Goal: Check status: Check status

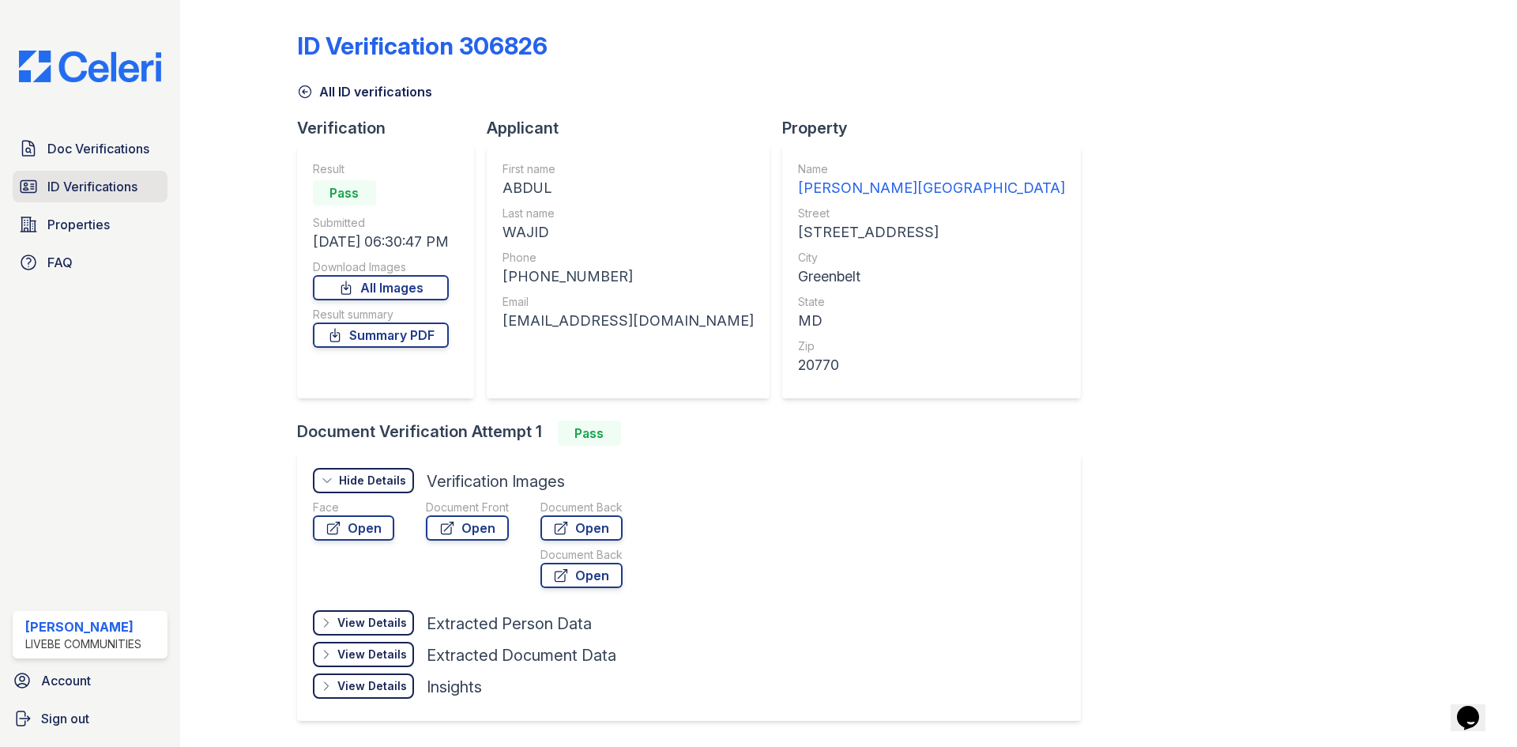
click at [73, 179] on span "ID Verifications" at bounding box center [92, 186] width 90 height 19
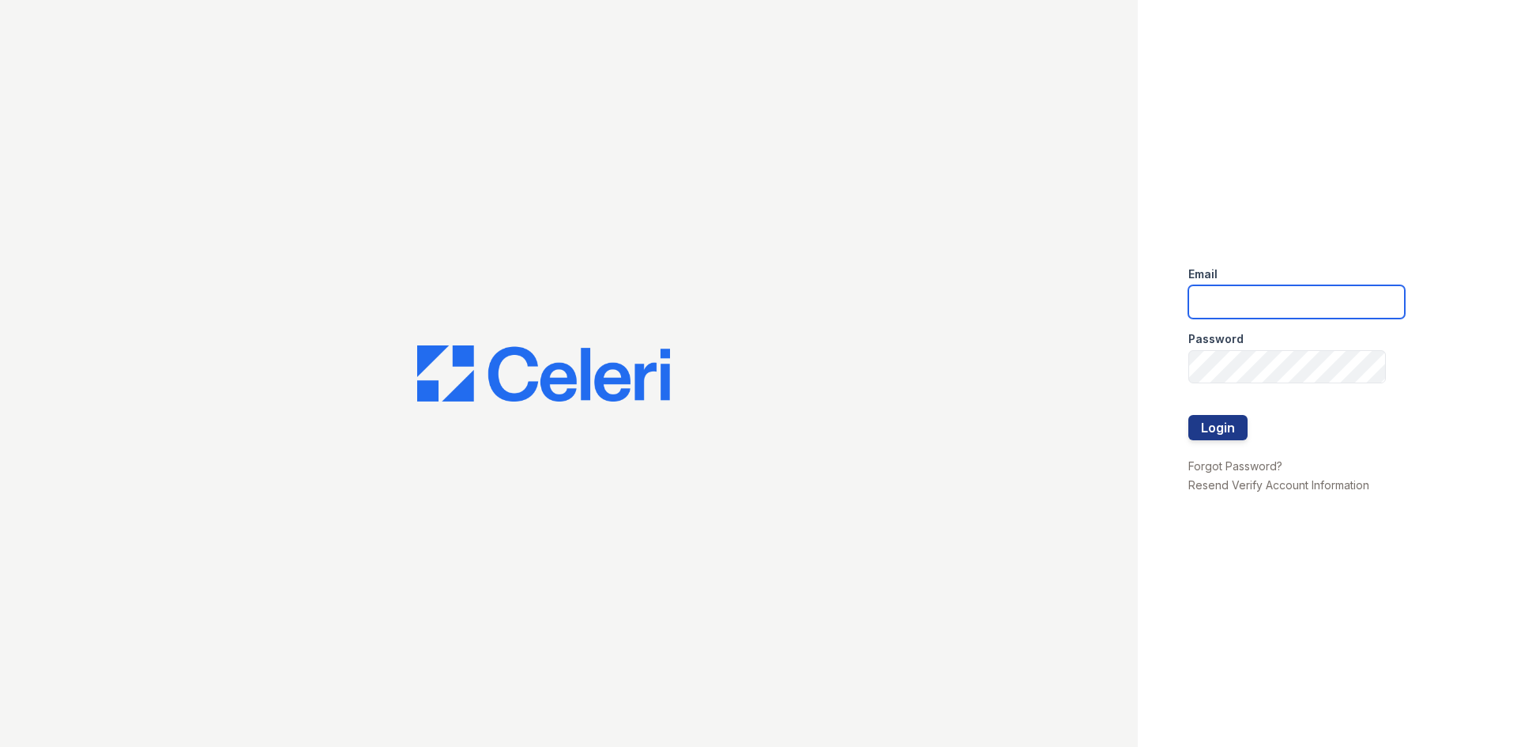
type input "[EMAIL_ADDRESS][DOMAIN_NAME]"
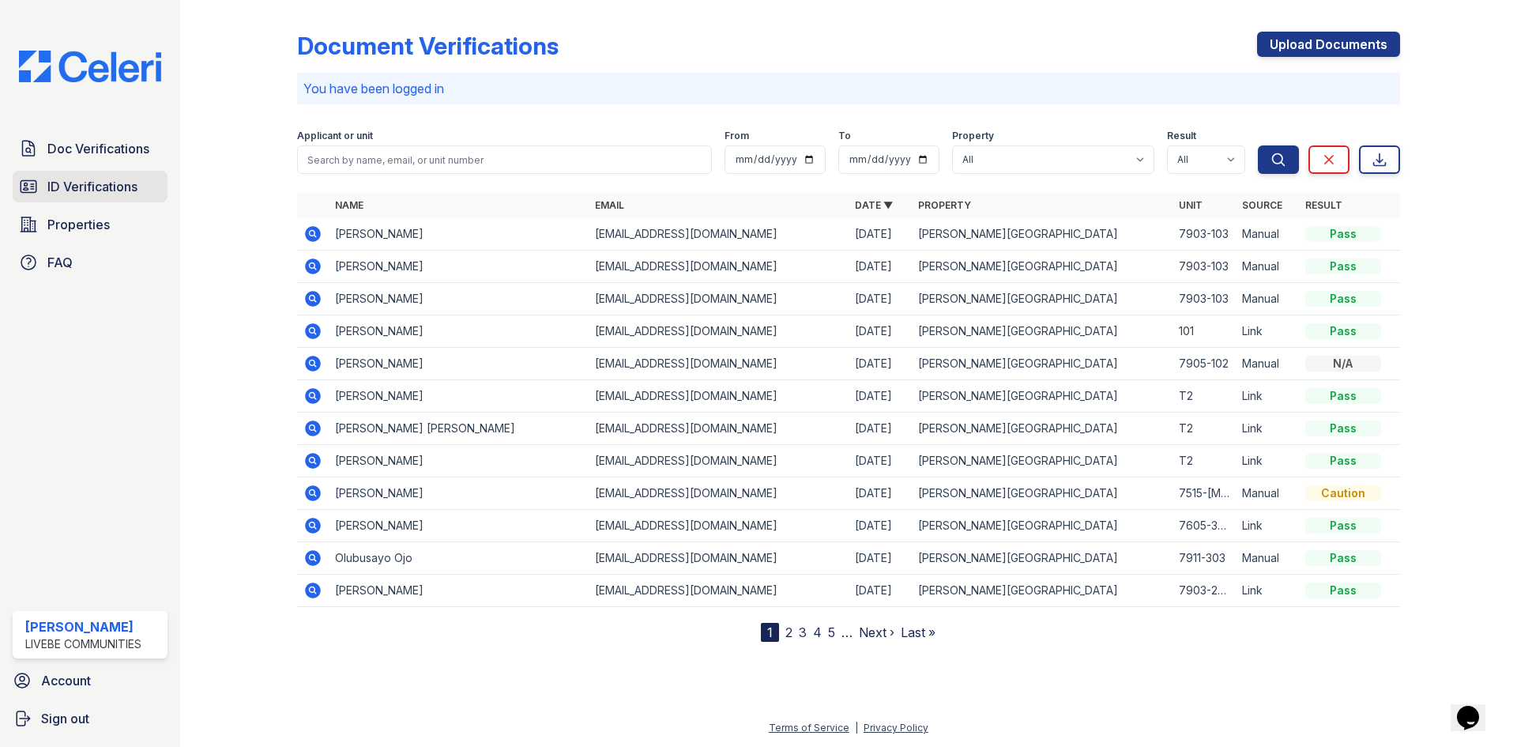
click at [104, 188] on span "ID Verifications" at bounding box center [92, 186] width 90 height 19
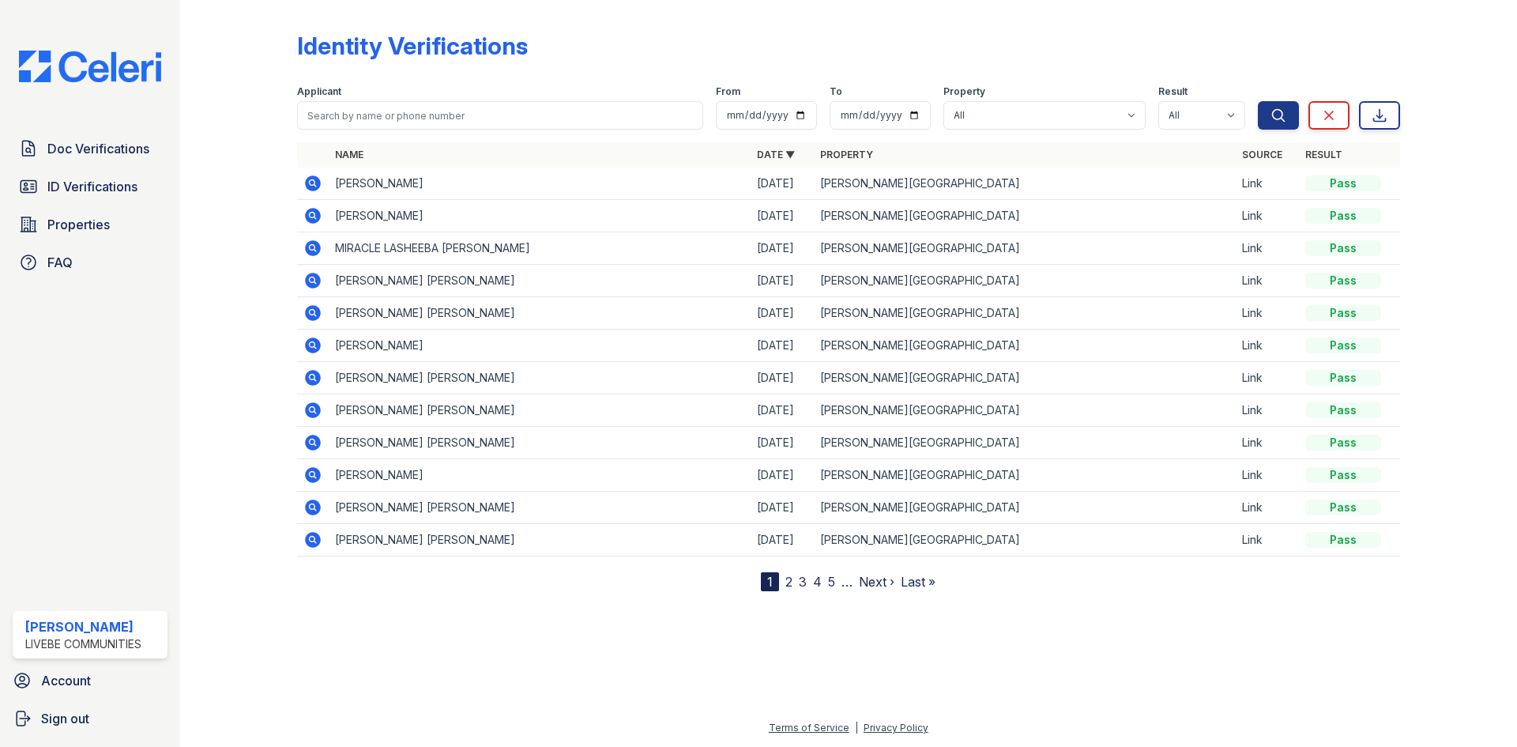
click at [309, 188] on icon at bounding box center [313, 183] width 16 height 16
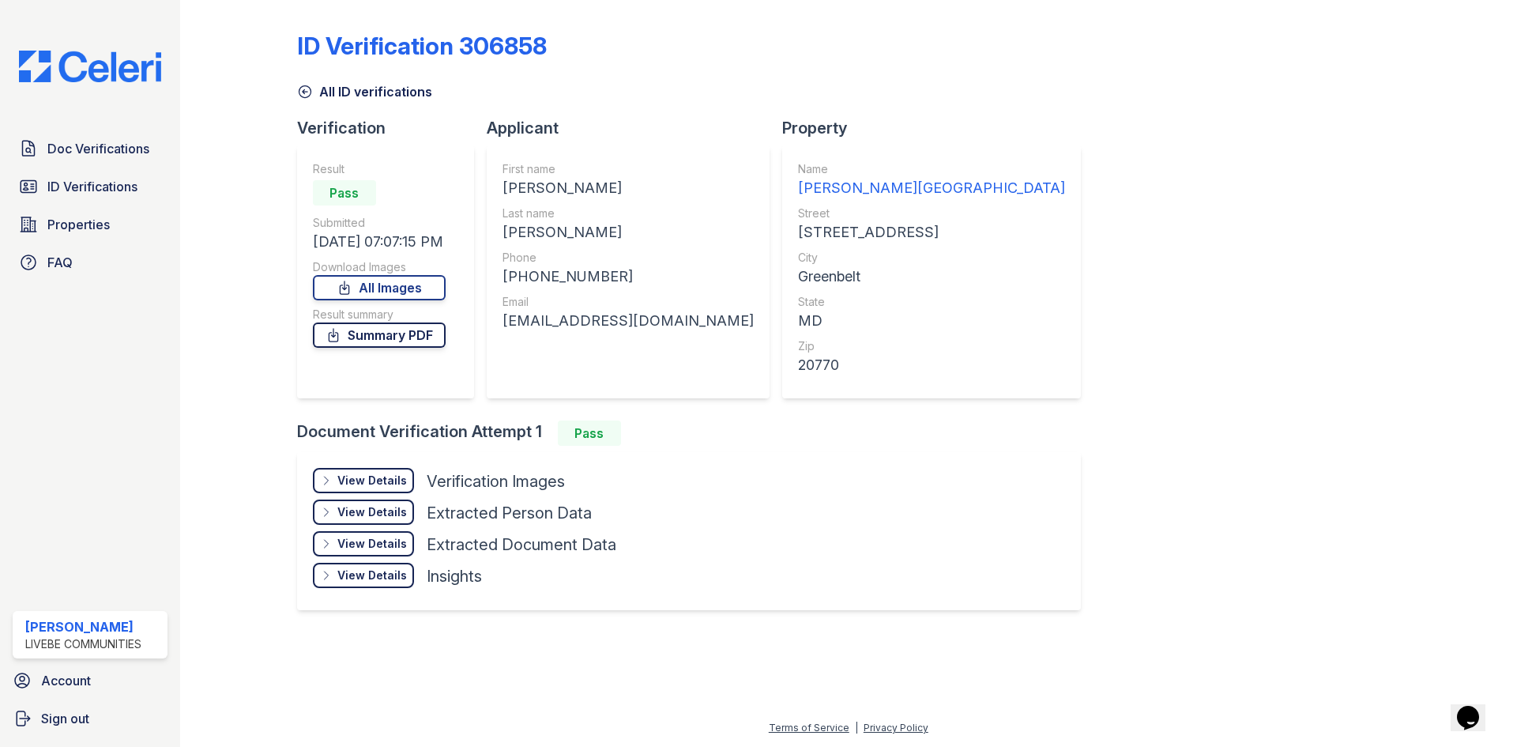
click at [435, 337] on link "Summary PDF" at bounding box center [379, 334] width 133 height 25
click at [400, 475] on div "View Details" at bounding box center [372, 481] width 70 height 16
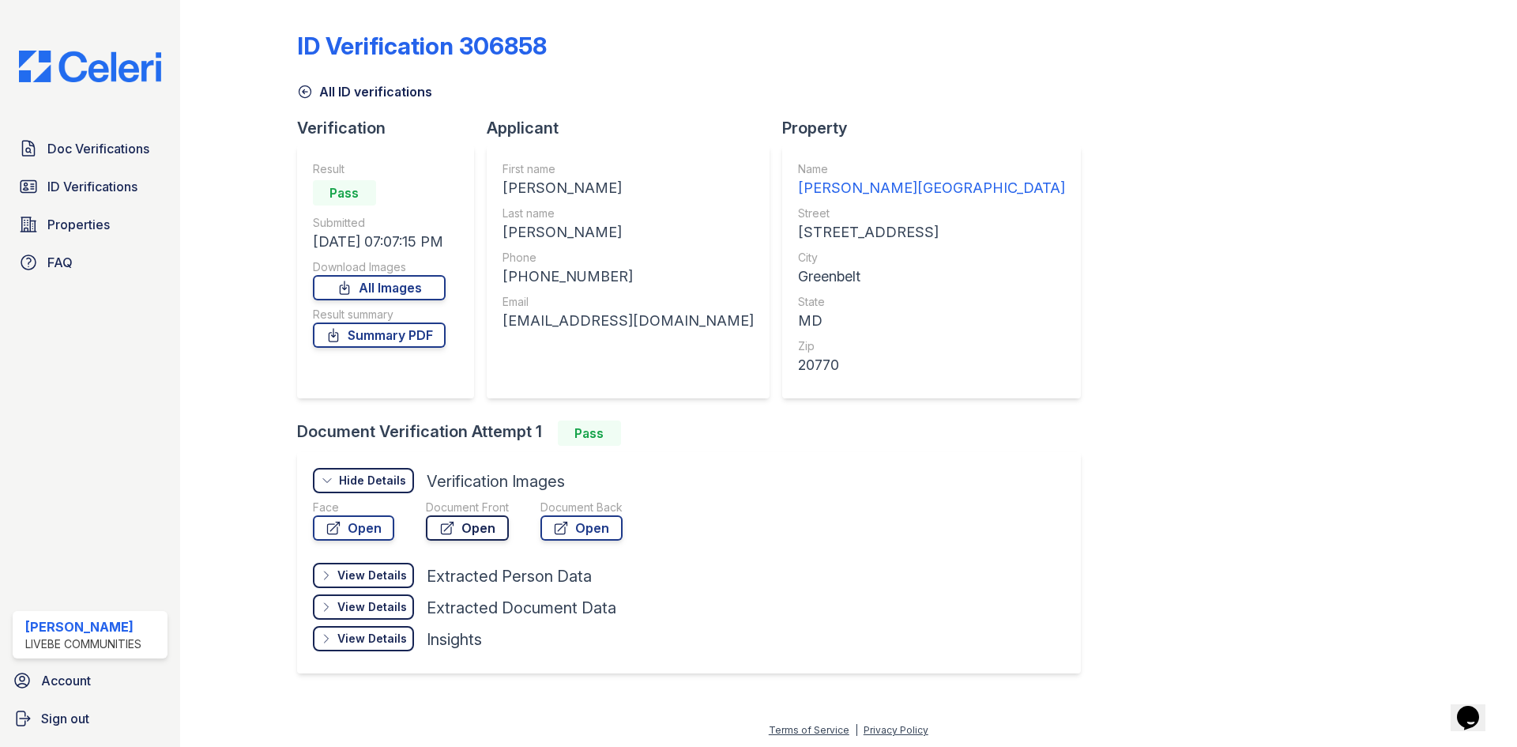
click at [471, 529] on link "Open" at bounding box center [467, 527] width 83 height 25
